Goal: Task Accomplishment & Management: Manage account settings

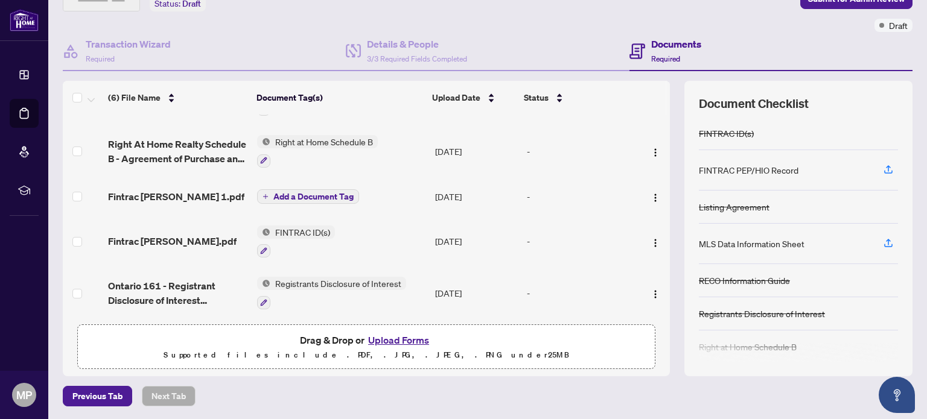
scroll to position [60, 0]
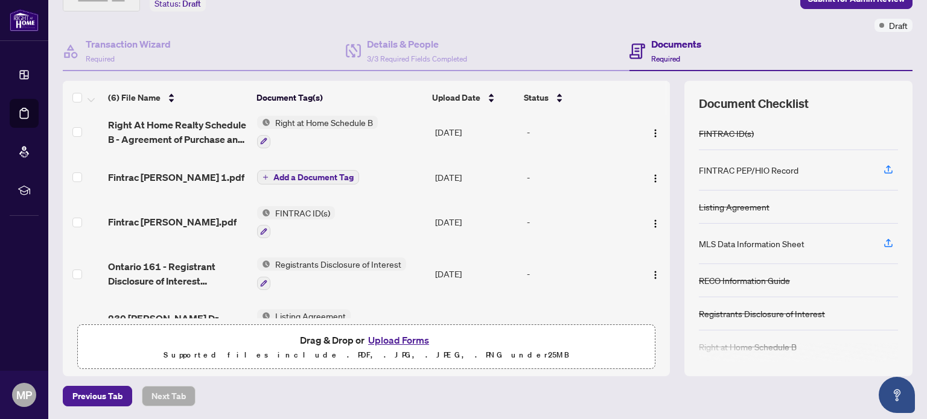
click at [279, 179] on span "Add a Document Tag" at bounding box center [313, 177] width 80 height 8
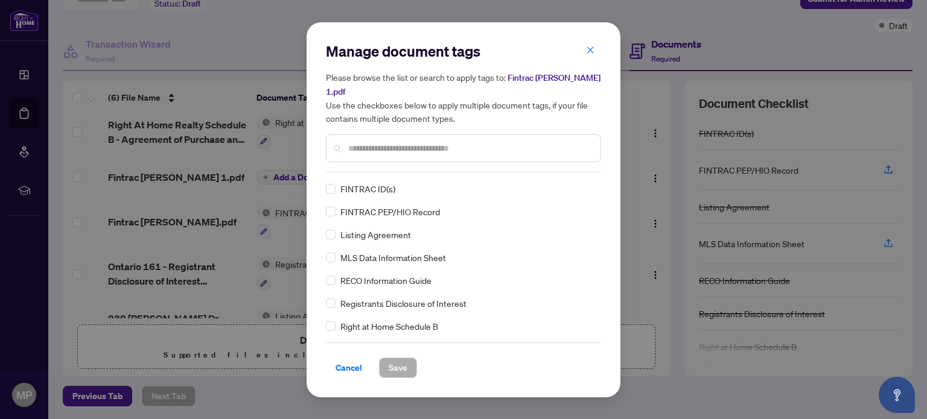
click at [365, 188] on span "FINTRAC ID(s)" at bounding box center [367, 188] width 55 height 13
click at [404, 366] on span "Save" at bounding box center [398, 367] width 19 height 19
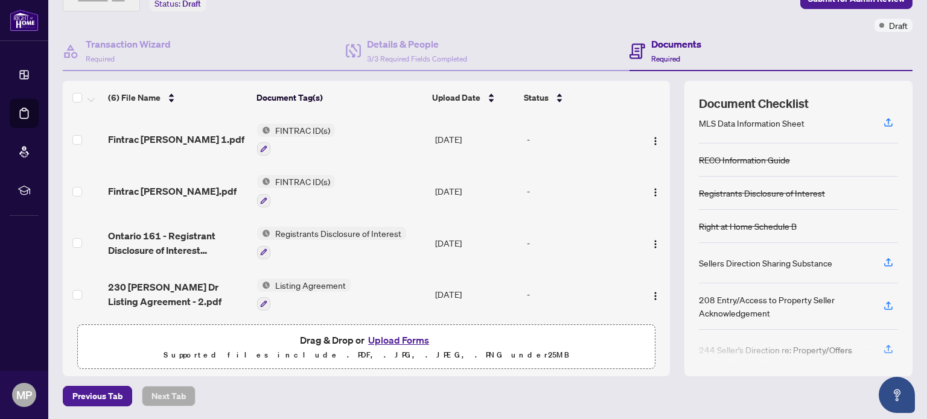
scroll to position [131, 0]
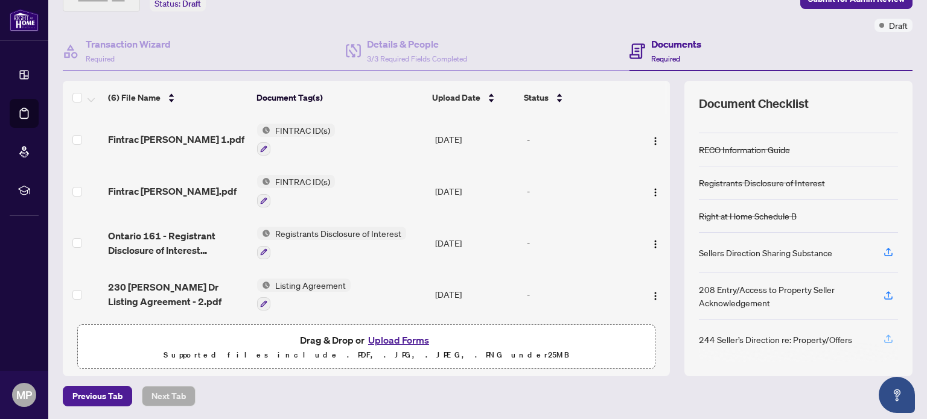
click at [883, 334] on icon "button" at bounding box center [888, 339] width 11 height 11
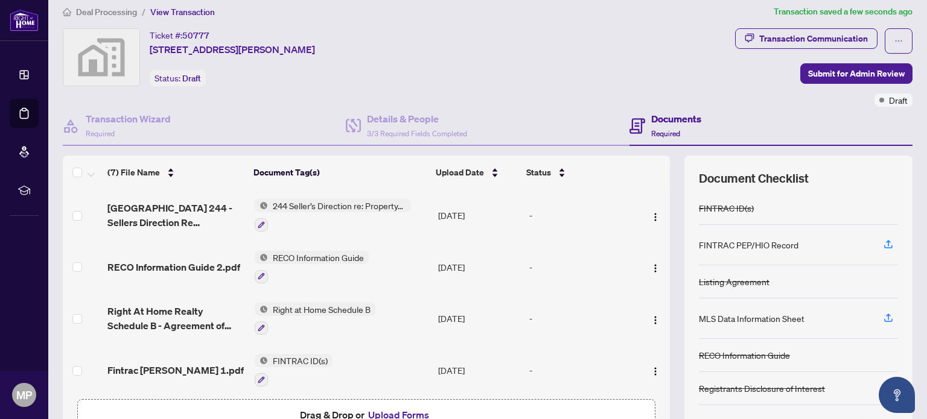
scroll to position [0, 0]
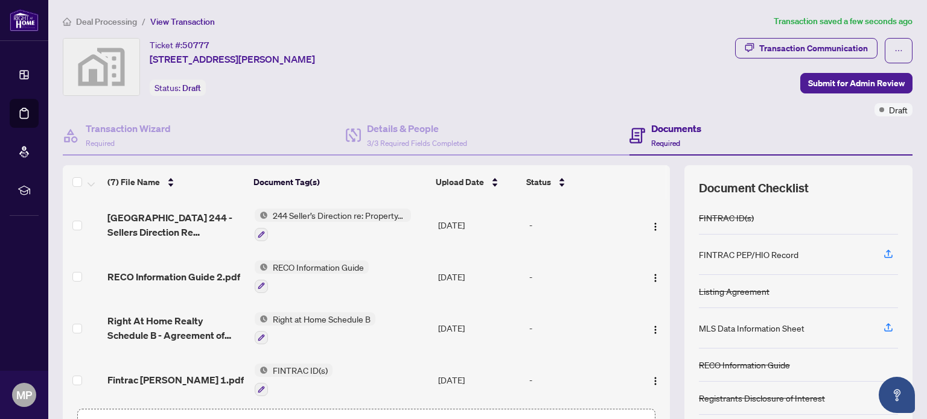
click at [788, 21] on article "Transaction saved a few seconds ago" at bounding box center [843, 21] width 139 height 14
click at [894, 45] on span "button" at bounding box center [898, 50] width 8 height 19
click at [537, 53] on div "Ticket #: 50777 [STREET_ADDRESS][PERSON_NAME] Status: Draft" at bounding box center [396, 67] width 667 height 58
click at [889, 110] on span "Draft" at bounding box center [898, 109] width 19 height 13
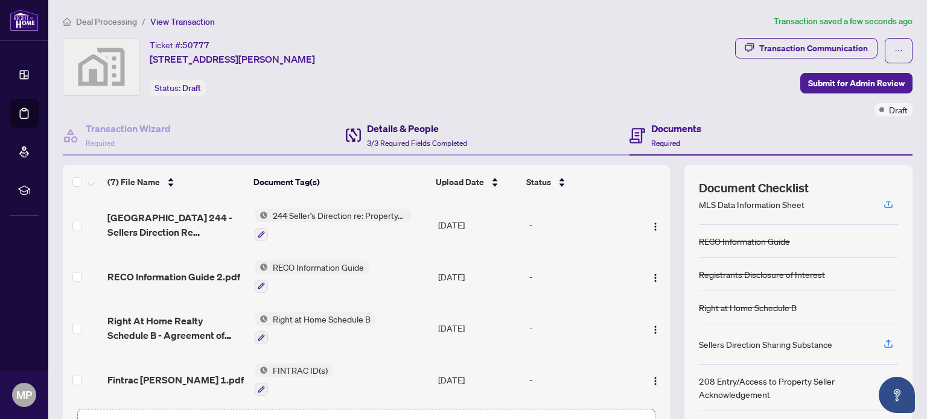
click at [415, 125] on h4 "Details & People" at bounding box center [417, 128] width 100 height 14
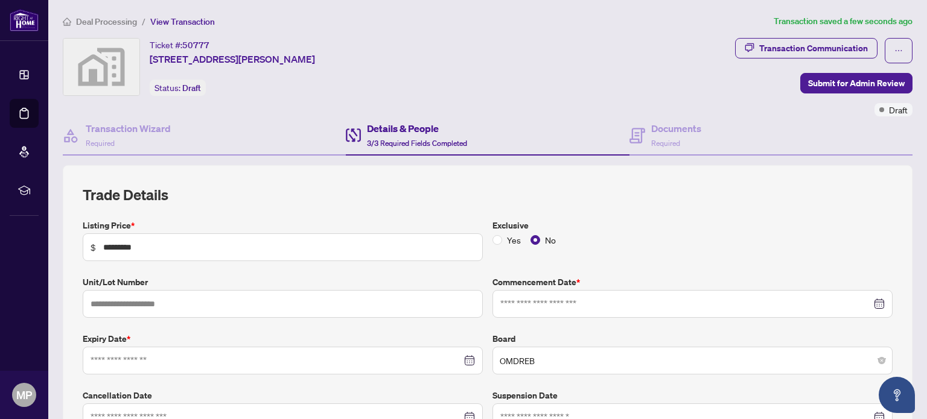
type input "**********"
click at [194, 94] on div "Status: Draft" at bounding box center [178, 88] width 56 height 16
click at [98, 69] on img at bounding box center [101, 67] width 76 height 57
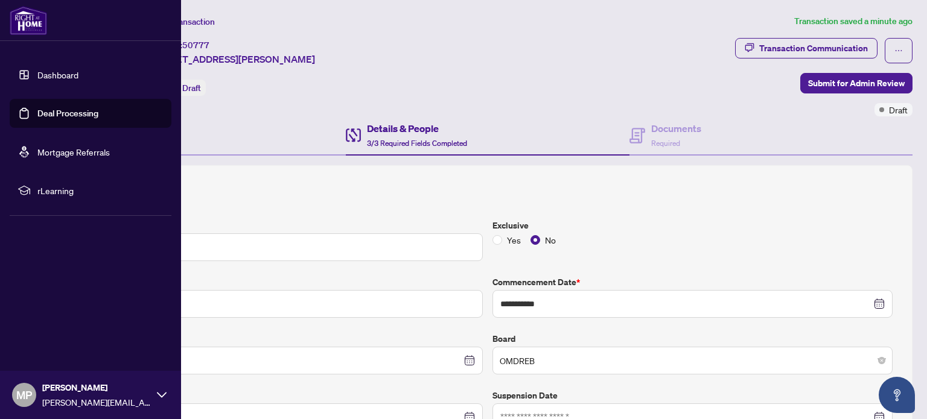
click at [60, 77] on link "Dashboard" at bounding box center [57, 74] width 41 height 11
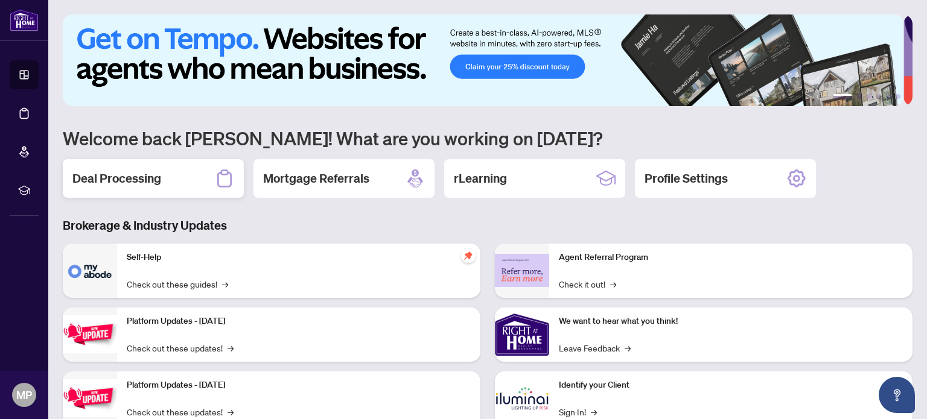
click at [147, 171] on h2 "Deal Processing" at bounding box center [116, 178] width 89 height 17
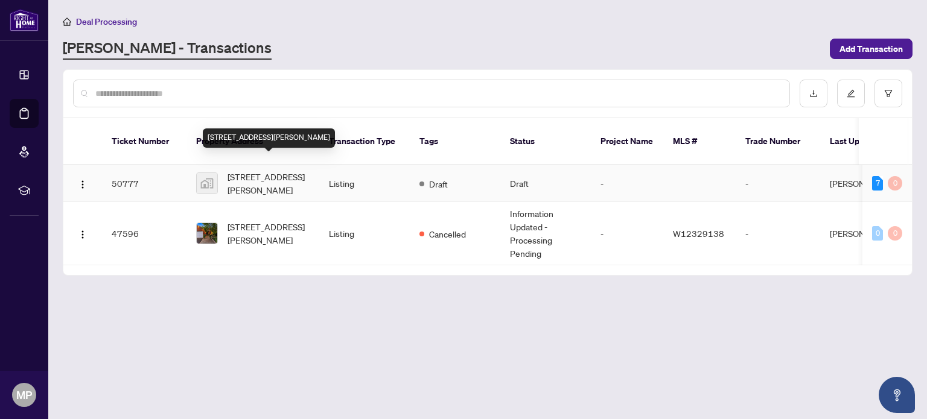
click at [237, 170] on span "[STREET_ADDRESS][PERSON_NAME]" at bounding box center [269, 183] width 82 height 27
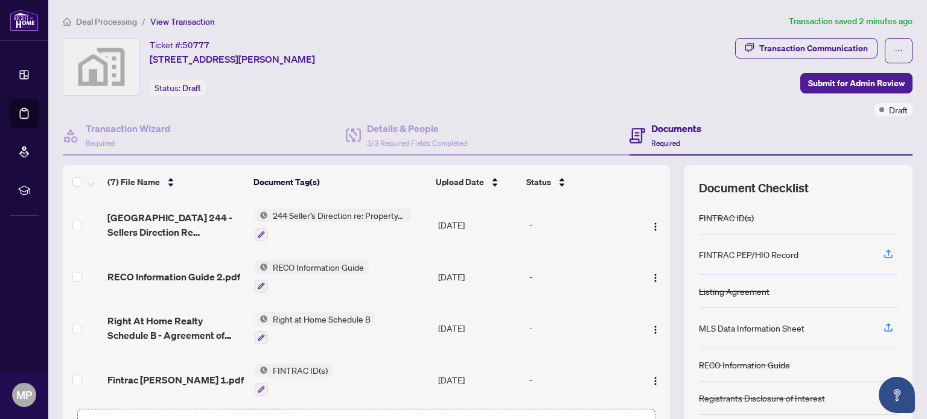
click at [637, 70] on div "Ticket #: 50777 [STREET_ADDRESS][PERSON_NAME] Status: Draft" at bounding box center [396, 67] width 667 height 58
click at [894, 53] on icon "ellipsis" at bounding box center [898, 50] width 8 height 8
click at [504, 61] on div "Ticket #: 50777 [STREET_ADDRESS][PERSON_NAME] Status: Draft" at bounding box center [396, 67] width 667 height 58
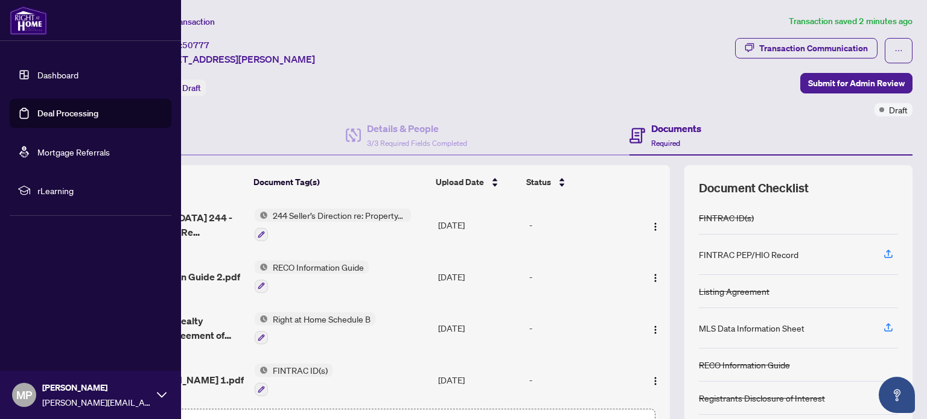
click at [25, 389] on span "MP" at bounding box center [24, 395] width 16 height 17
click at [57, 322] on span "Logout" at bounding box center [48, 323] width 27 height 19
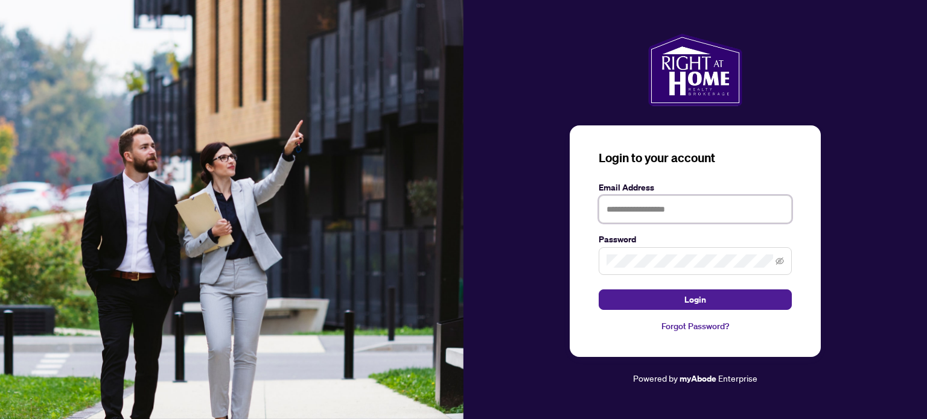
type input "**********"
